Goal: Use online tool/utility: Utilize a website feature to perform a specific function

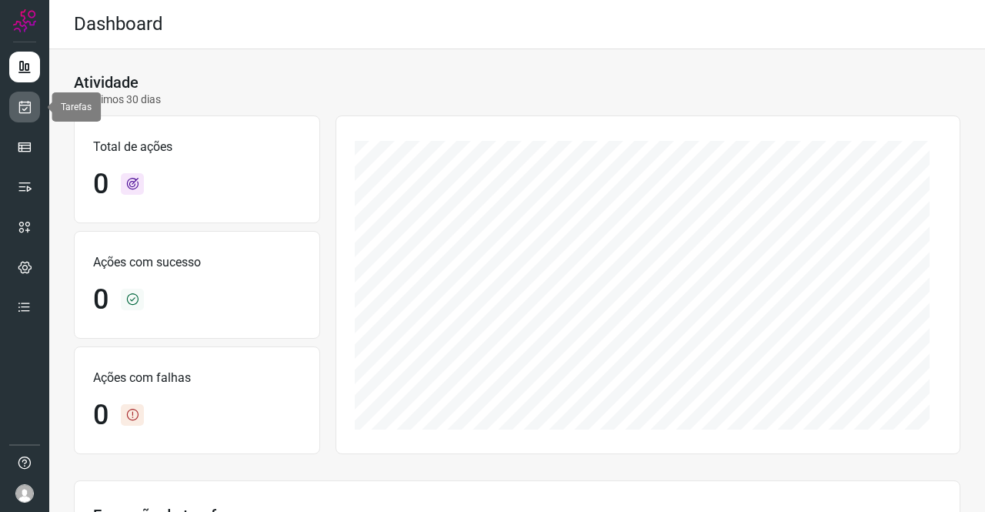
click at [33, 105] on link at bounding box center [24, 107] width 31 height 31
click at [22, 110] on icon at bounding box center [25, 106] width 16 height 15
click at [29, 104] on icon at bounding box center [25, 106] width 16 height 15
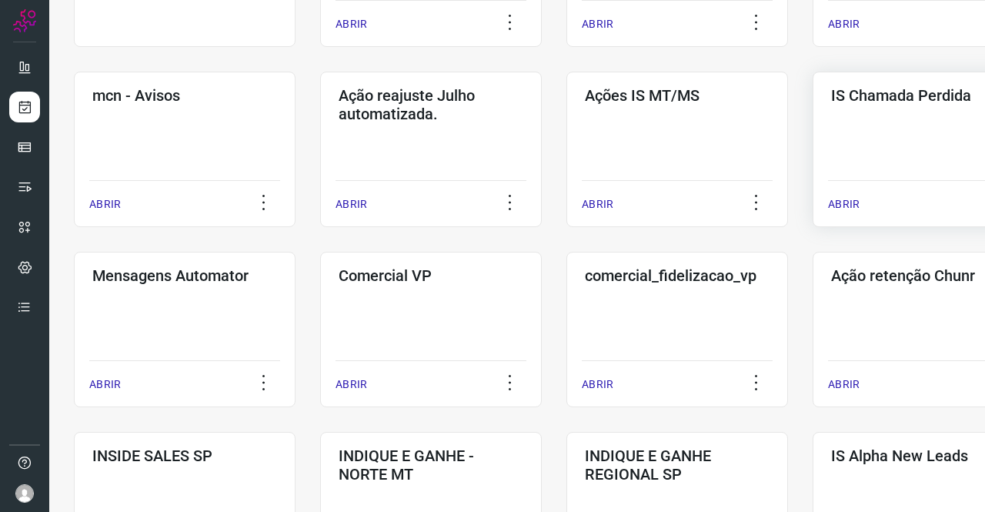
scroll to position [462, 0]
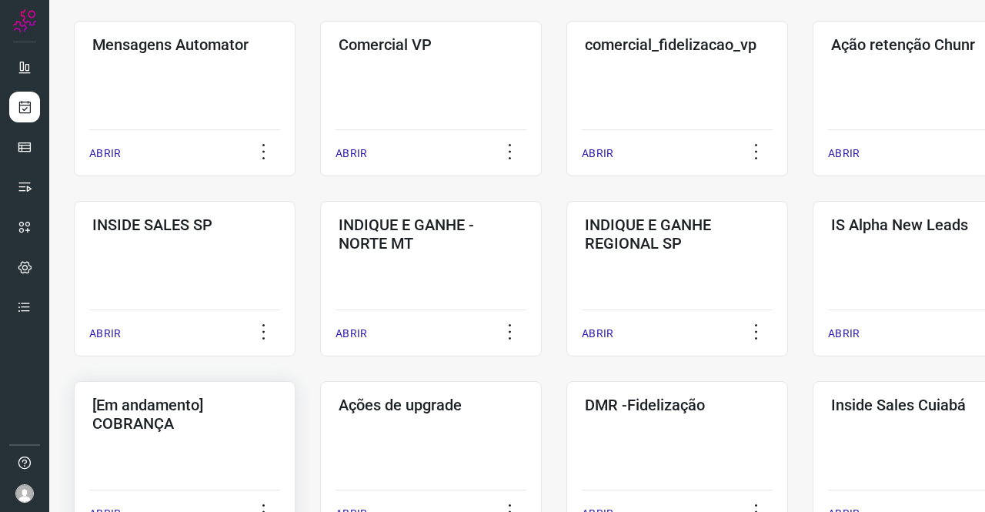
click at [250, 407] on h3 "[Em andamento] COBRANÇA" at bounding box center [184, 414] width 185 height 37
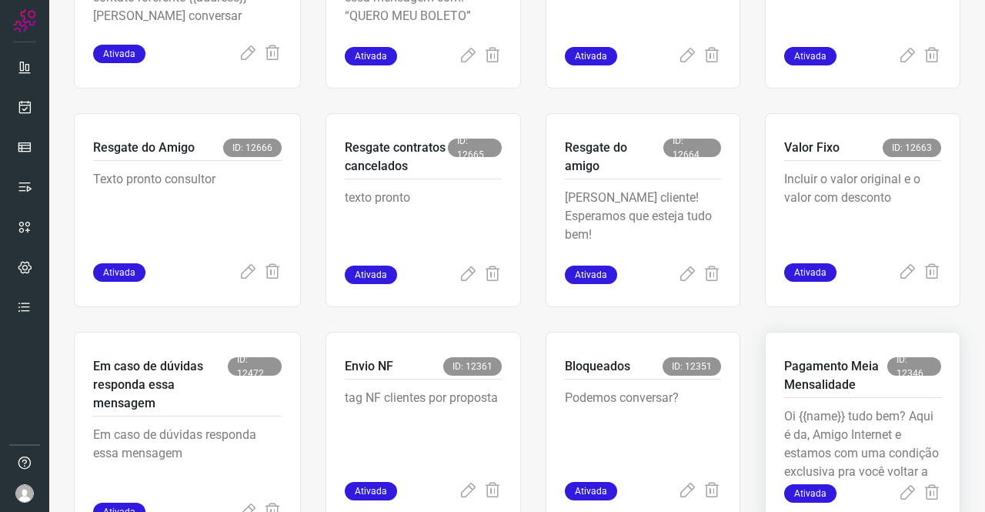
scroll to position [677, 0]
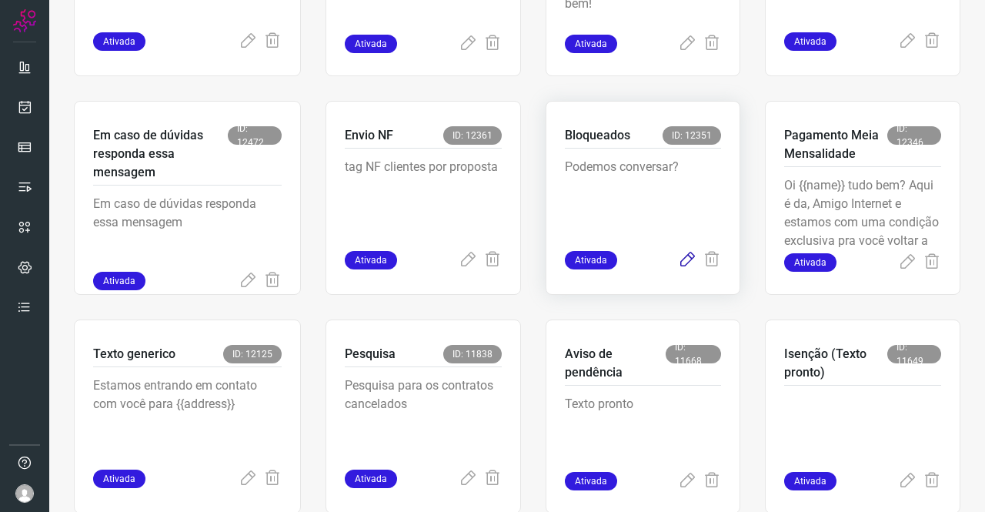
click at [688, 261] on icon at bounding box center [687, 260] width 18 height 18
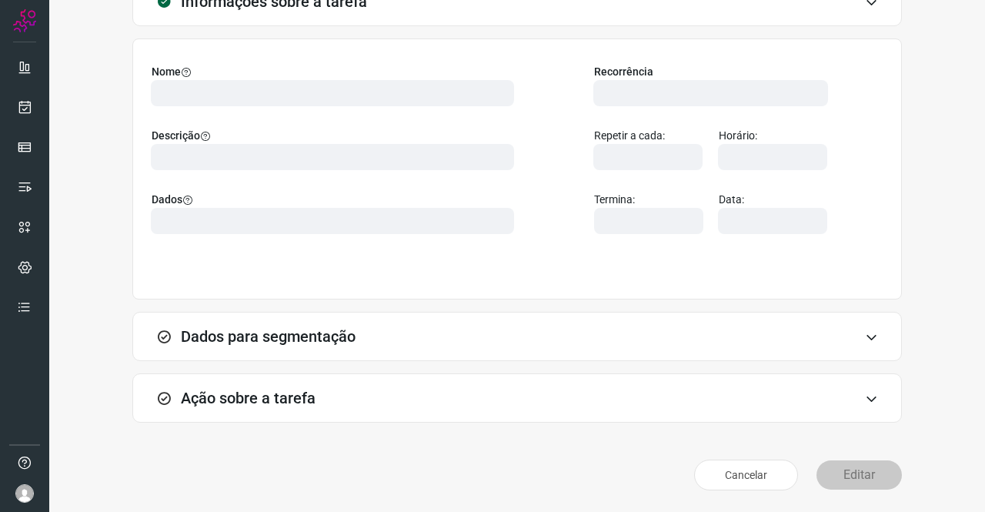
scroll to position [88, 0]
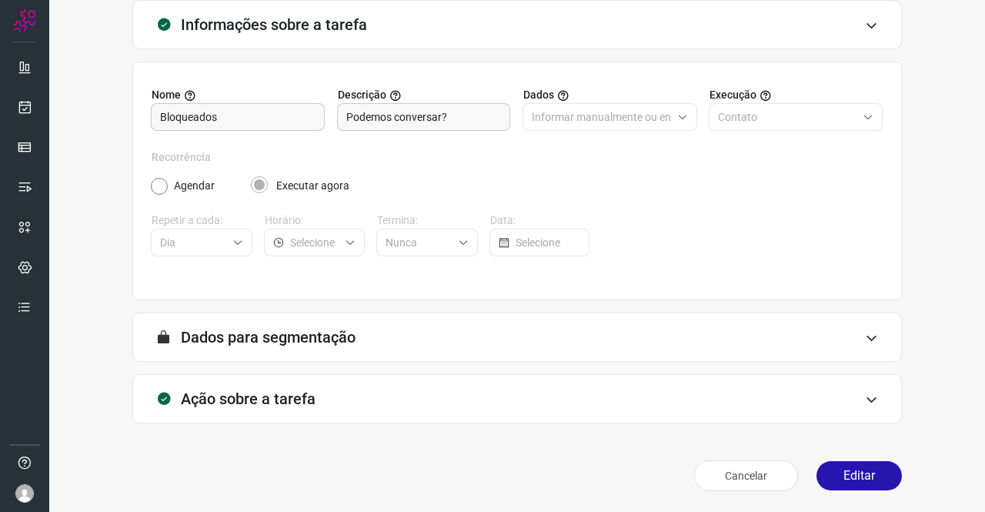
click at [217, 386] on div "Ação sobre a tarefa" at bounding box center [516, 398] width 769 height 49
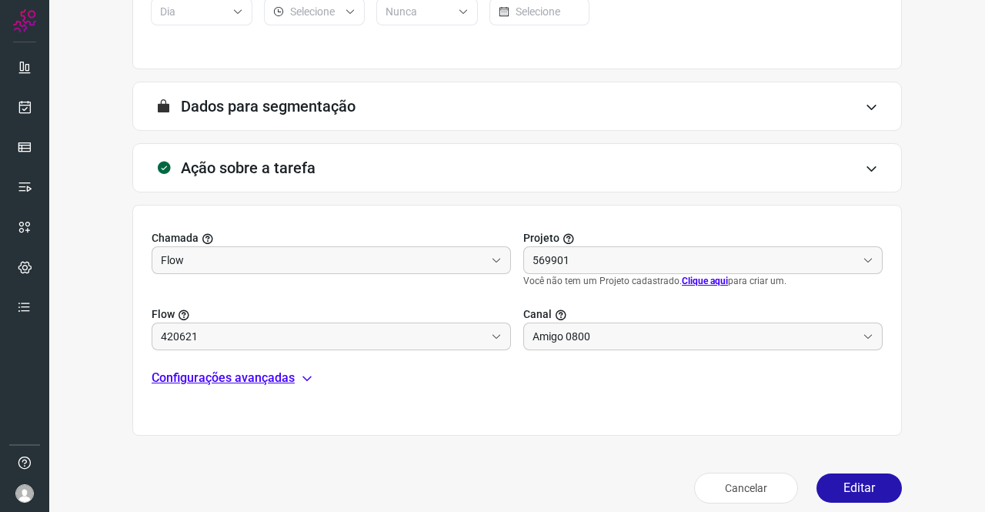
click at [242, 379] on p "Configurações avançadas" at bounding box center [223, 378] width 143 height 18
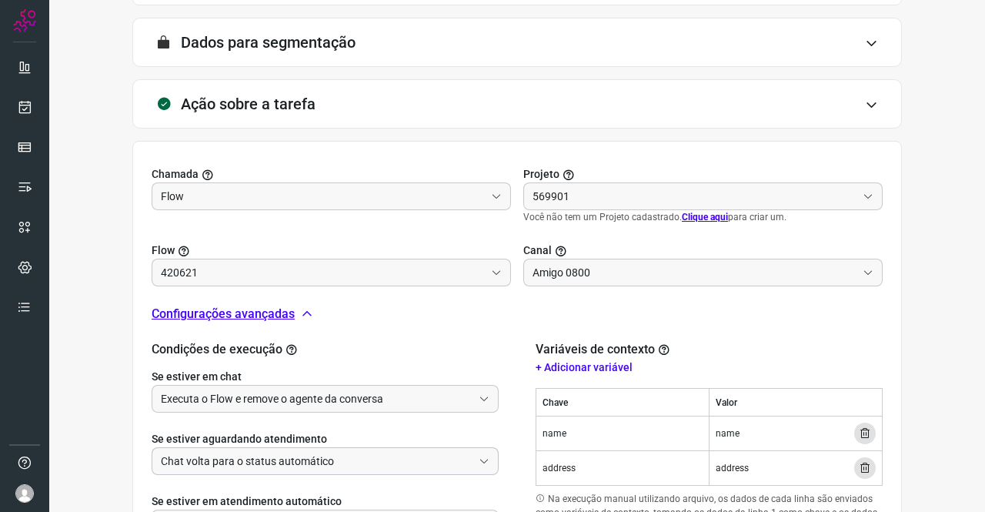
scroll to position [522, 0]
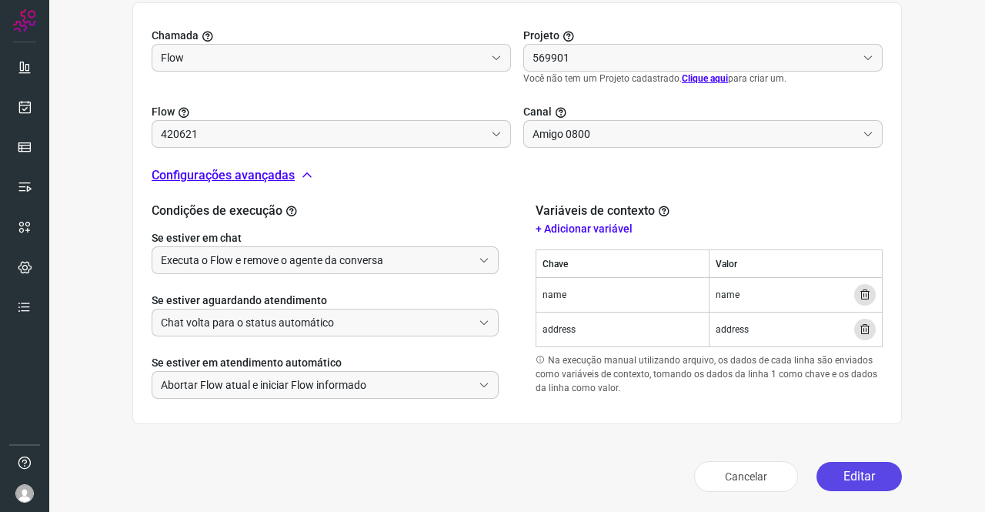
click at [866, 470] on button "Editar" at bounding box center [858, 476] width 85 height 29
type input "Clientes Bloqueados - Texto generico"
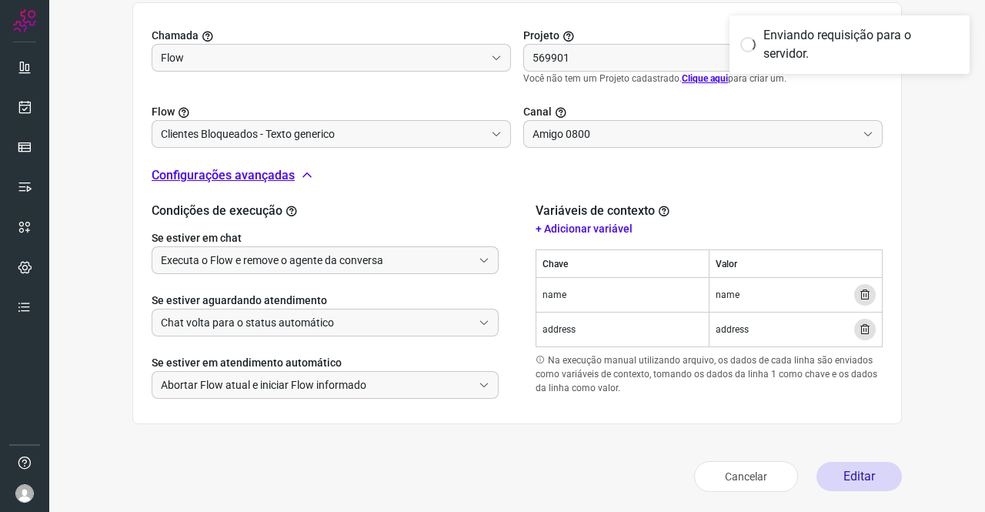
type input "Cobrança"
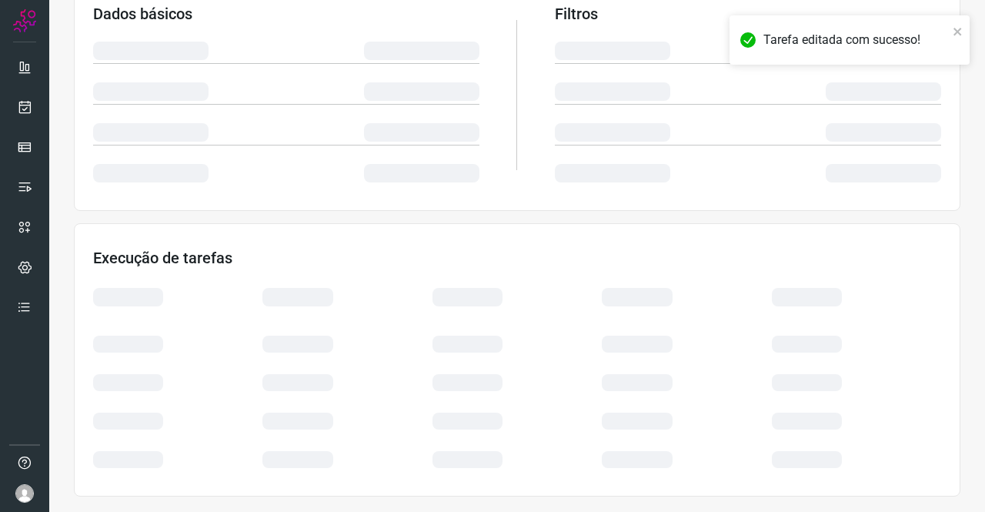
scroll to position [280, 0]
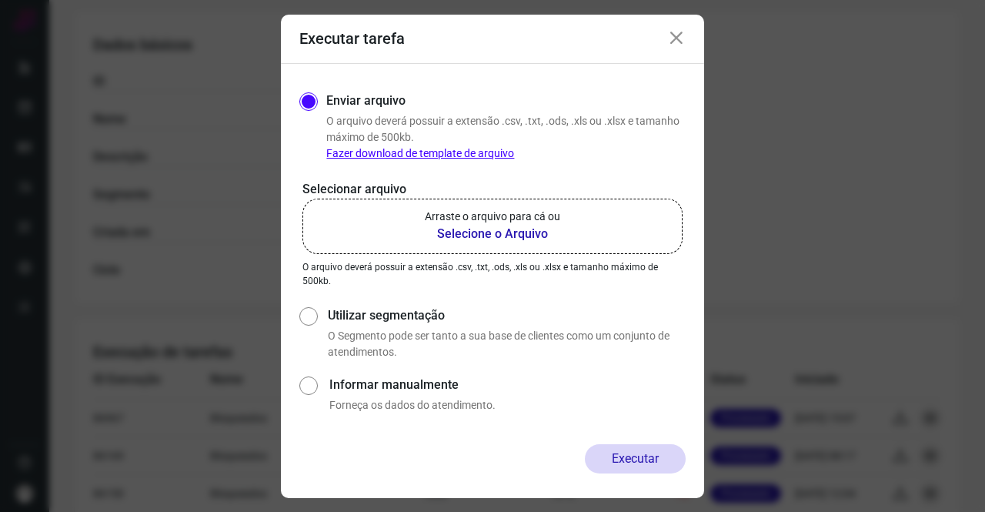
click at [502, 208] on label "Arraste o arquivo para cá ou Selecione o Arquivo" at bounding box center [492, 226] width 380 height 55
click at [0, 0] on input "Arraste o arquivo para cá ou Selecione o Arquivo" at bounding box center [0, 0] width 0 height 0
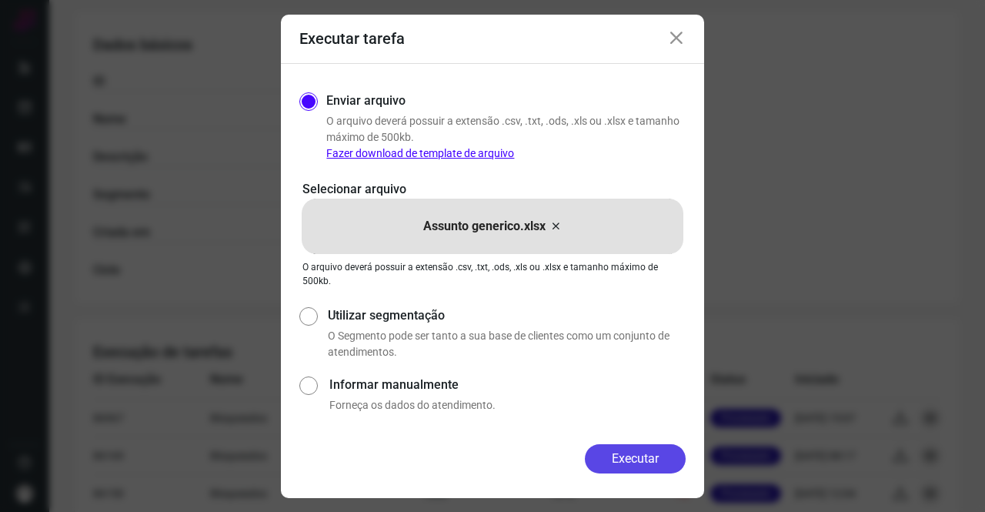
click at [656, 453] on button "Executar" at bounding box center [635, 458] width 101 height 29
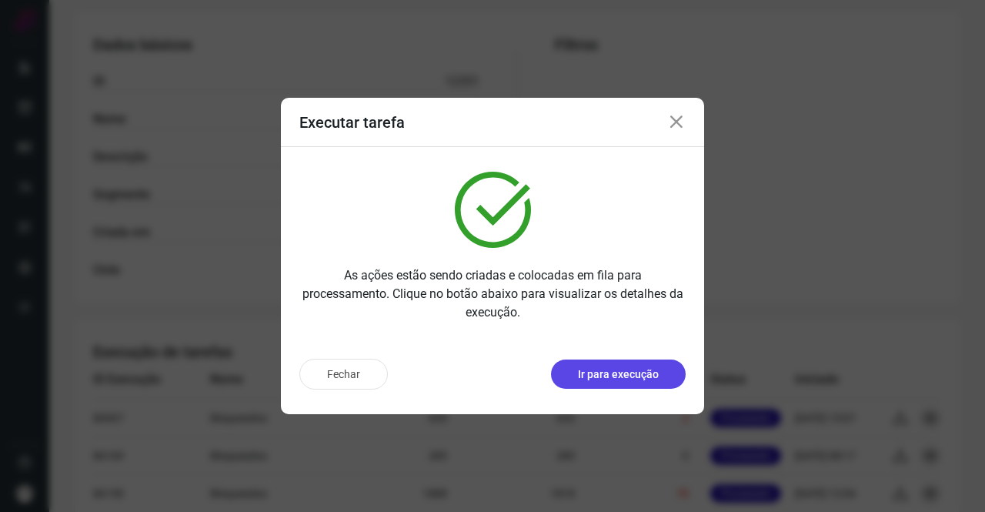
click at [650, 379] on p "Ir para execução" at bounding box center [618, 374] width 81 height 16
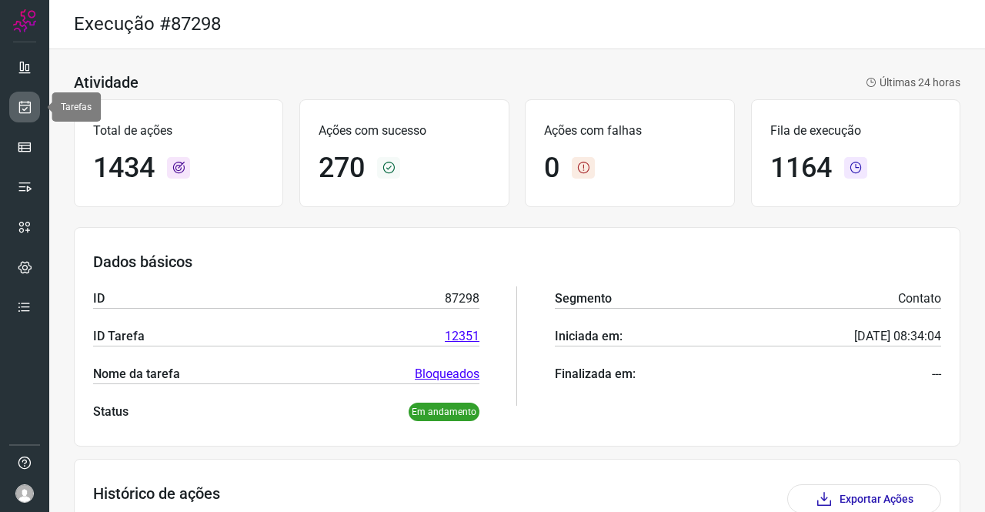
click at [26, 102] on icon at bounding box center [25, 106] width 16 height 15
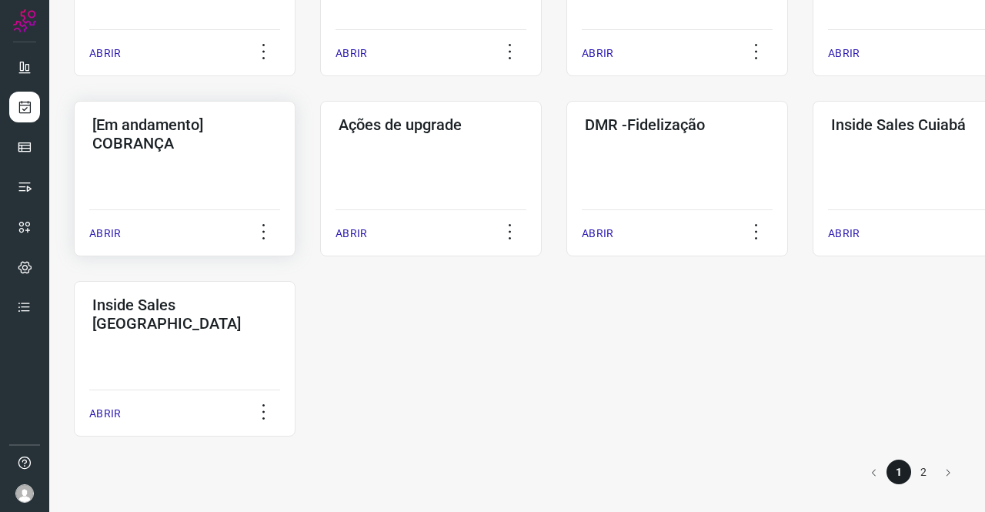
click at [201, 172] on div "[Em andamento] COBRANÇA ABRIR" at bounding box center [185, 178] width 222 height 155
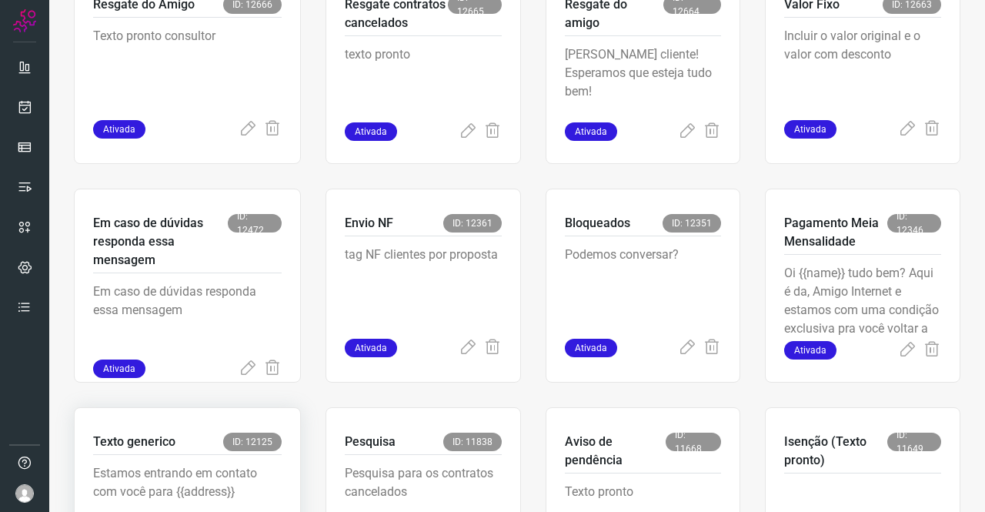
scroll to position [677, 0]
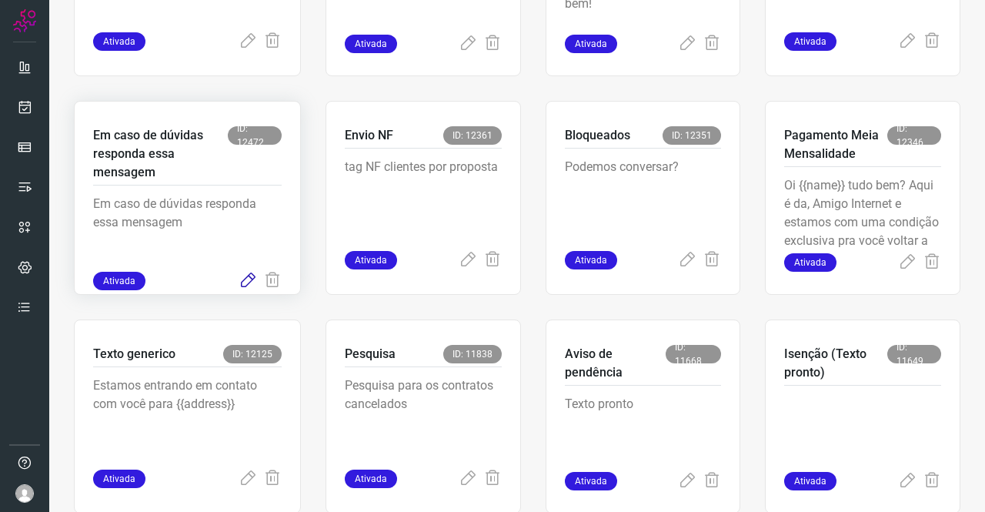
click at [244, 276] on icon at bounding box center [248, 281] width 18 height 18
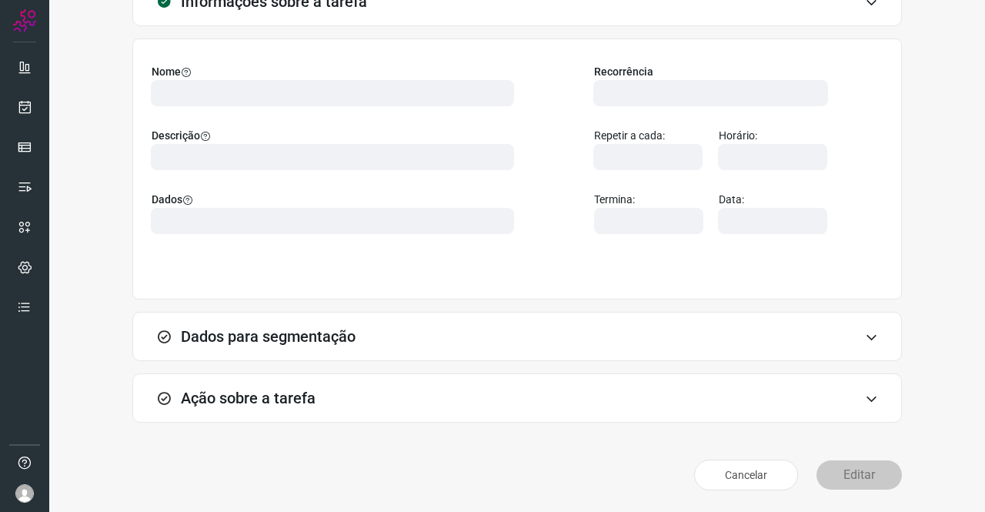
scroll to position [88, 0]
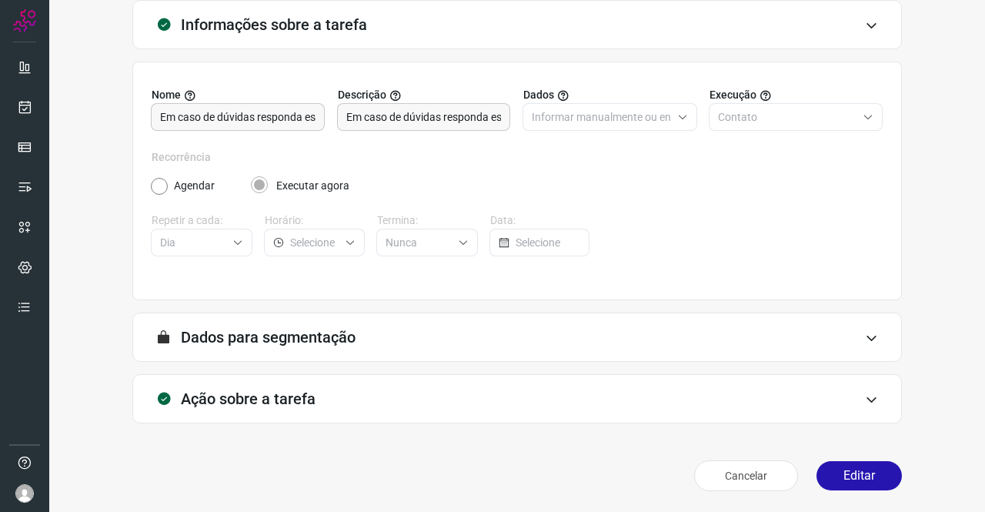
click at [278, 393] on h3 "Ação sobre a tarefa" at bounding box center [248, 398] width 135 height 18
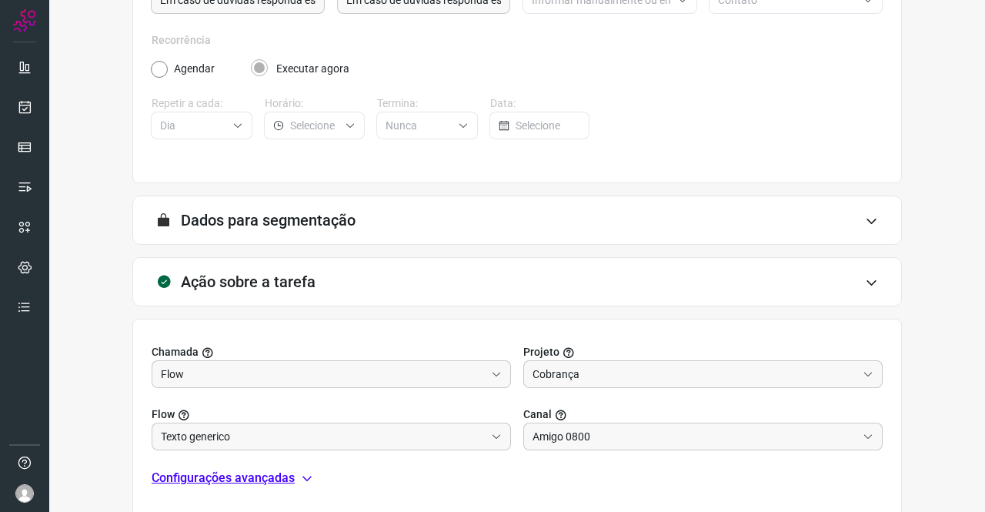
scroll to position [332, 0]
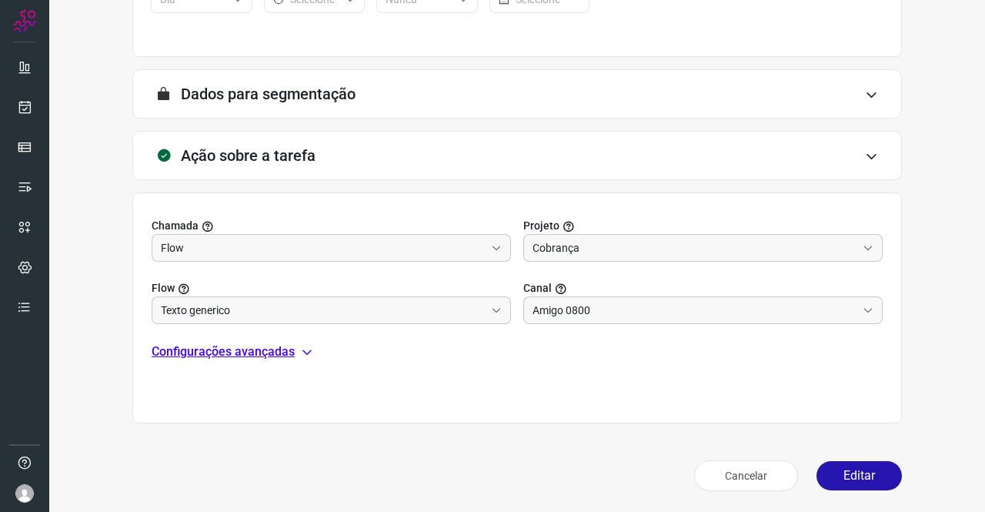
click at [248, 355] on p "Configurações avançadas" at bounding box center [223, 351] width 143 height 18
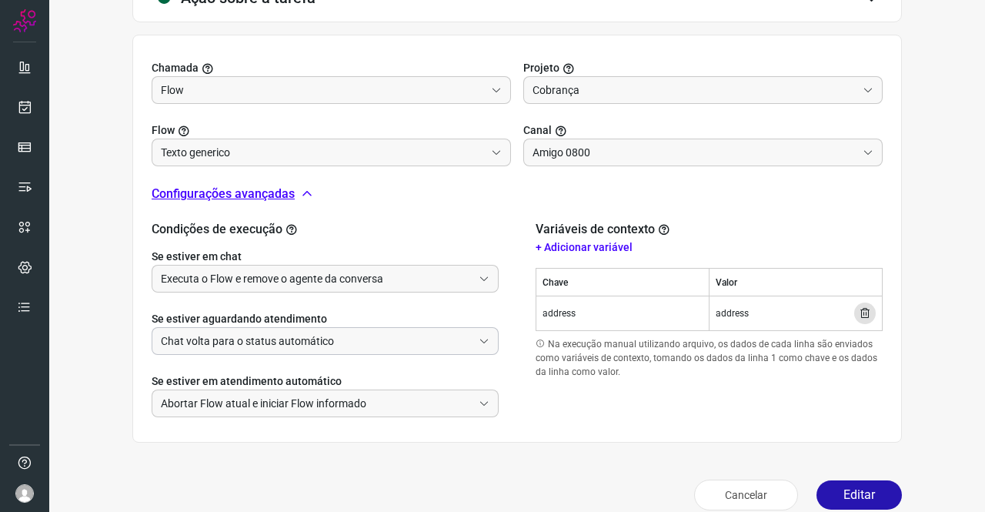
scroll to position [508, 0]
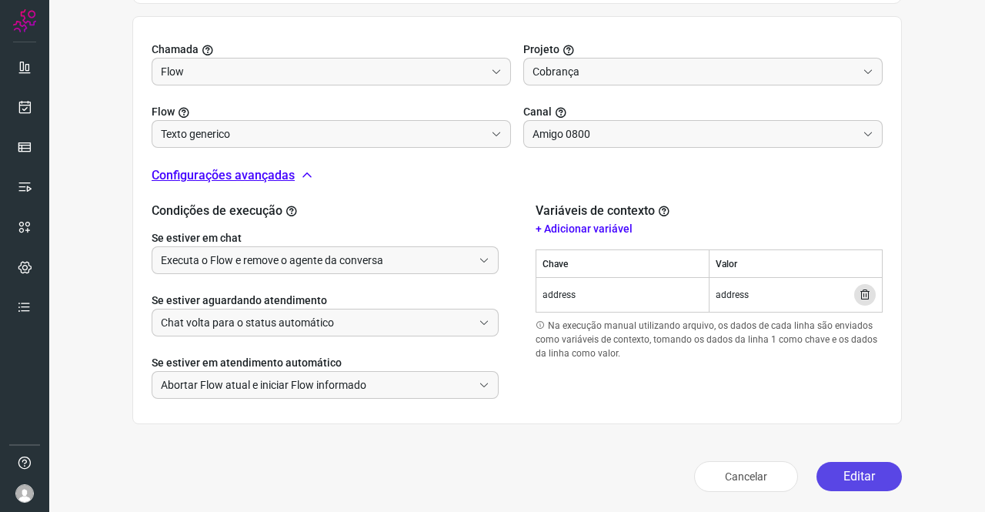
click at [816, 476] on button "Editar" at bounding box center [858, 476] width 85 height 29
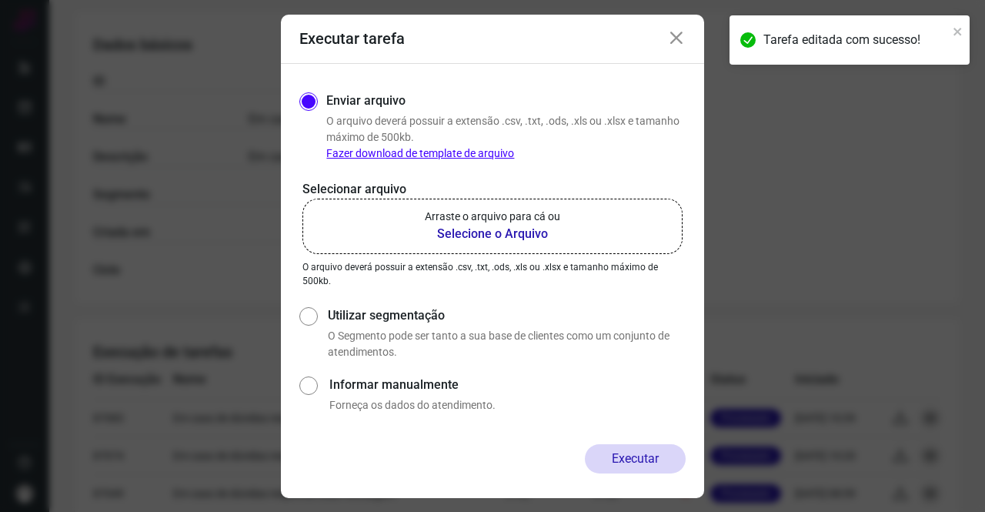
click at [518, 242] on b "Selecione o Arquivo" at bounding box center [492, 234] width 135 height 18
click at [0, 0] on input "Arraste o arquivo para cá ou Selecione o Arquivo" at bounding box center [0, 0] width 0 height 0
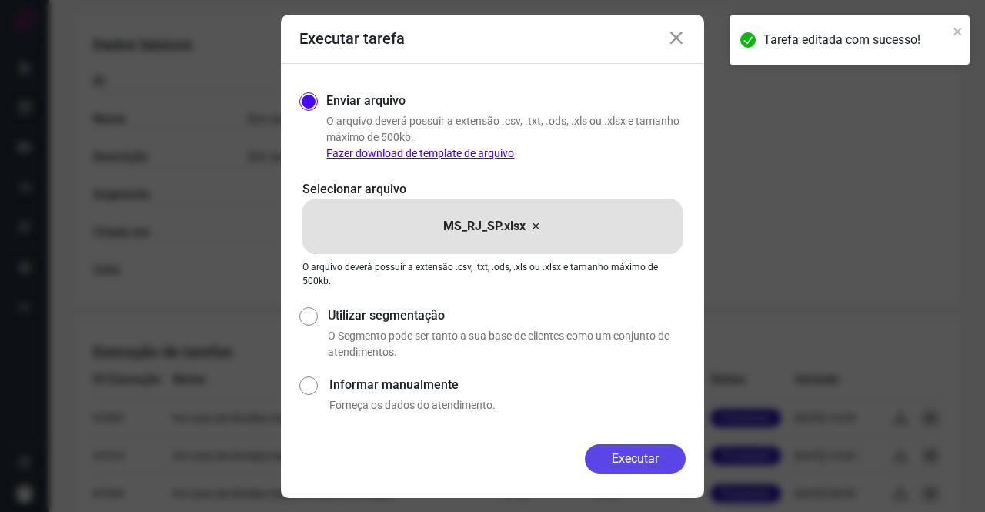
click at [645, 456] on button "Executar" at bounding box center [635, 458] width 101 height 29
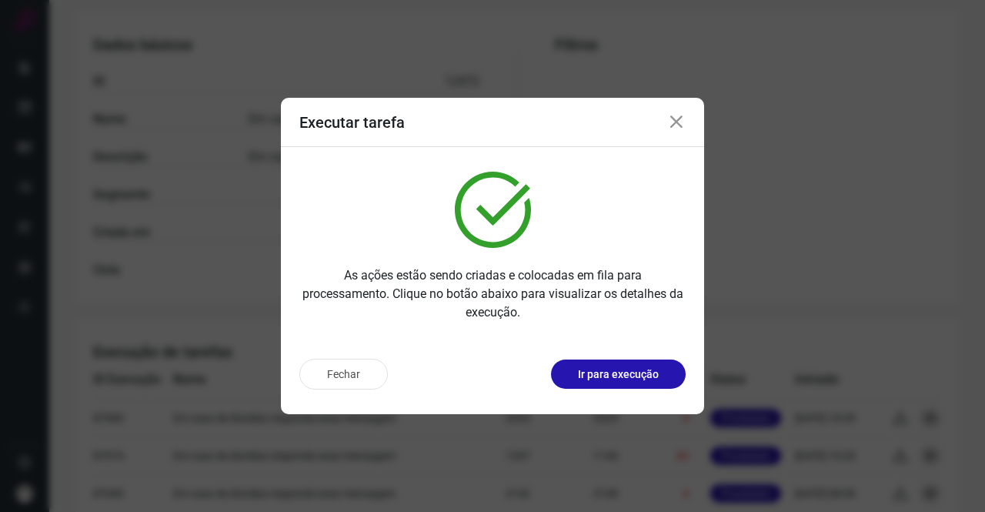
click at [671, 122] on icon at bounding box center [676, 122] width 18 height 18
